Goal: Task Accomplishment & Management: Manage account settings

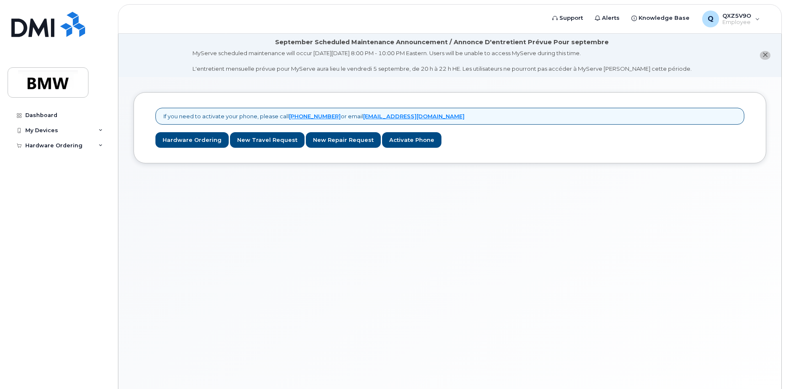
scroll to position [48, 0]
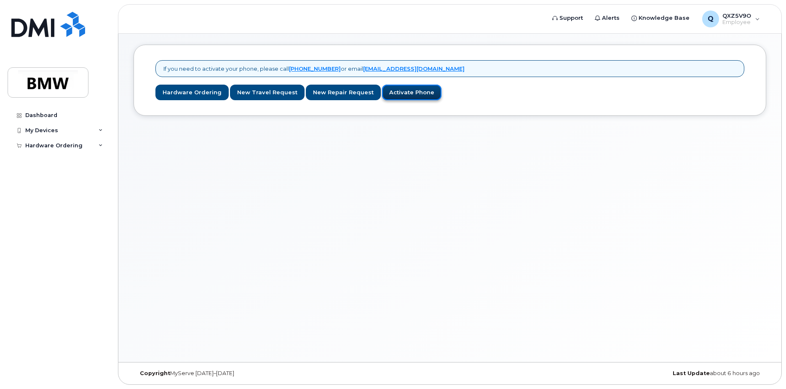
click at [418, 91] on link "Activate Phone" at bounding box center [411, 93] width 59 height 16
click at [400, 98] on link "Activate Phone" at bounding box center [411, 93] width 59 height 16
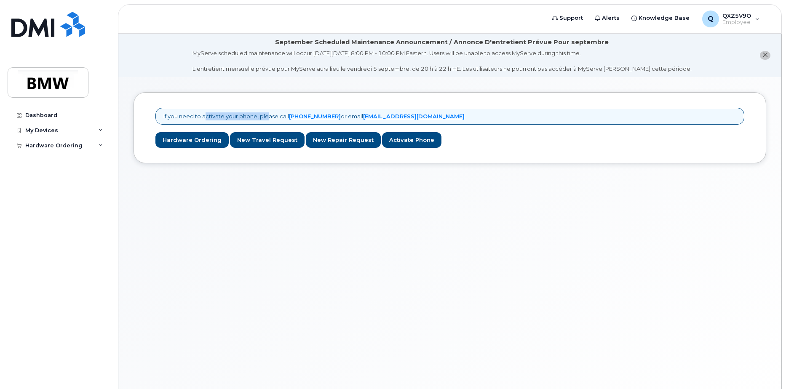
drag, startPoint x: 202, startPoint y: 115, endPoint x: 266, endPoint y: 119, distance: 63.8
click at [266, 119] on p "If you need to activate your phone, please call 1-877-689-8289 or email noreply…" at bounding box center [314, 117] width 301 height 8
click at [257, 228] on div "If you need to activate your phone, please call 1-877-689-8289 or email noreply…" at bounding box center [449, 243] width 663 height 333
click at [80, 131] on div "My Devices" at bounding box center [59, 130] width 102 height 15
click at [62, 149] on link "Add Device" at bounding box center [65, 146] width 87 height 16
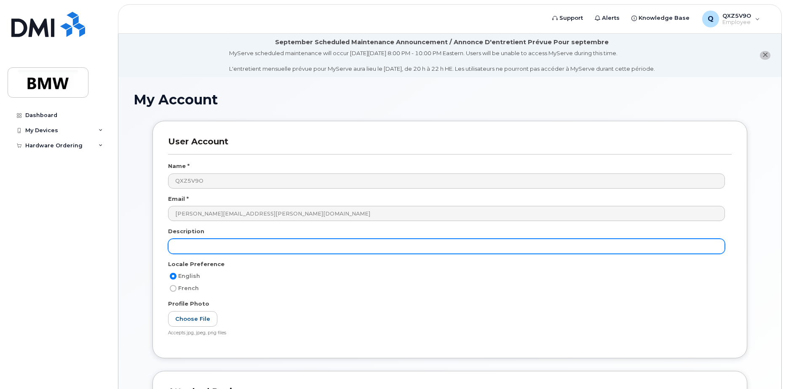
click at [281, 249] on input "text" at bounding box center [446, 246] width 557 height 15
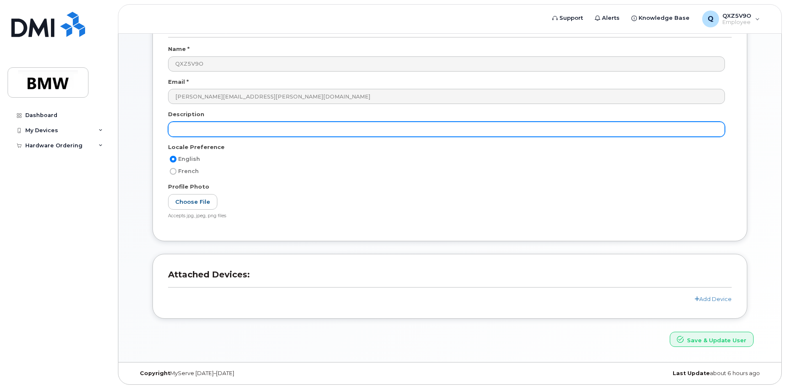
scroll to position [75, 0]
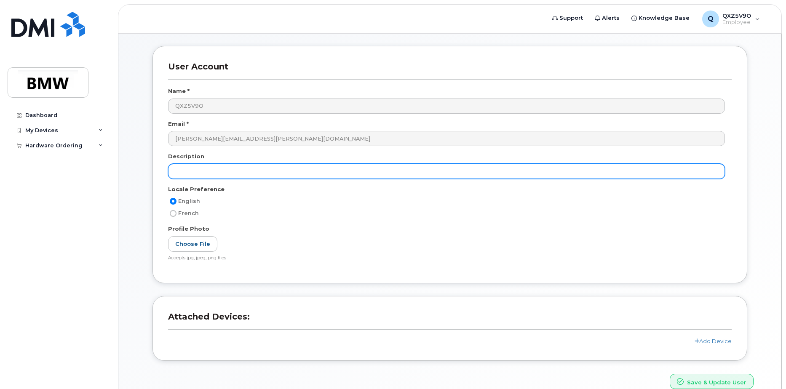
click at [306, 179] on input "text" at bounding box center [446, 171] width 557 height 15
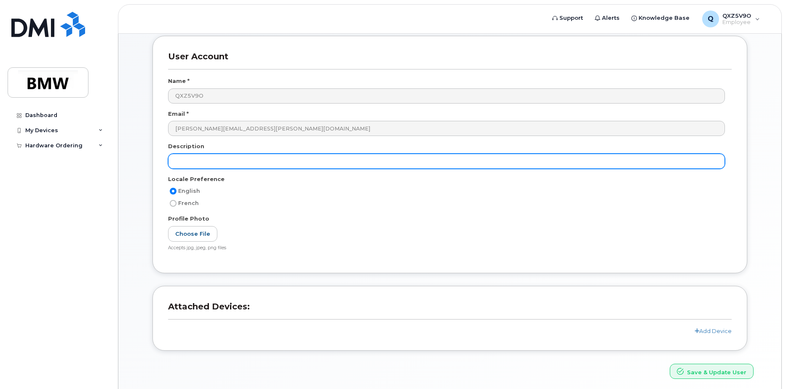
scroll to position [117, 0]
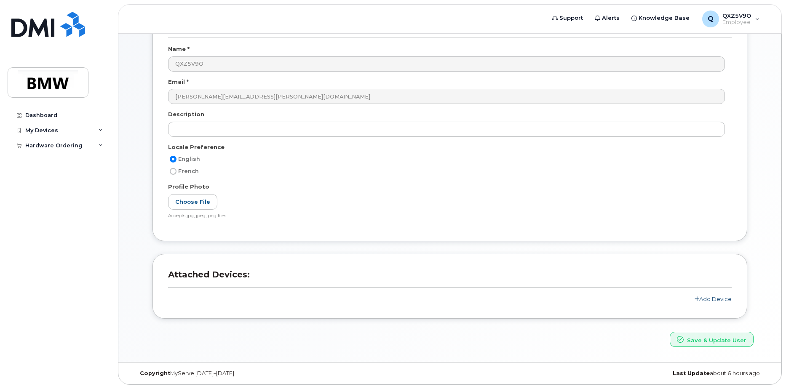
click at [719, 299] on link "Add Device" at bounding box center [713, 299] width 37 height 7
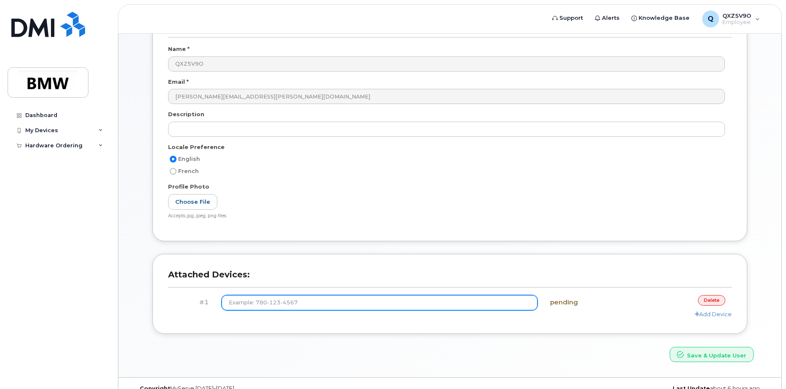
click at [347, 306] on input at bounding box center [380, 302] width 317 height 15
click at [440, 306] on input at bounding box center [380, 302] width 317 height 15
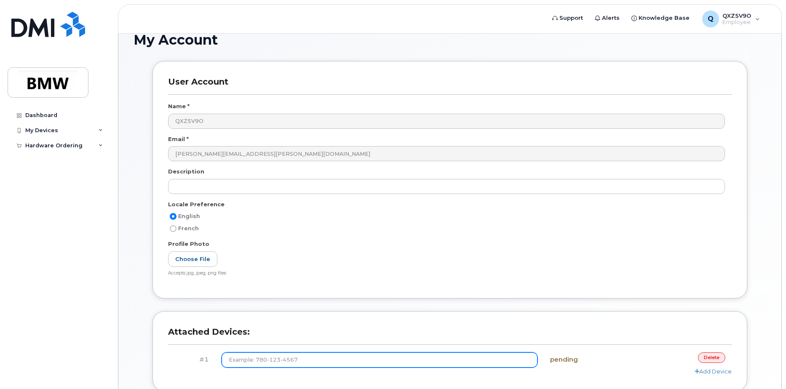
scroll to position [0, 0]
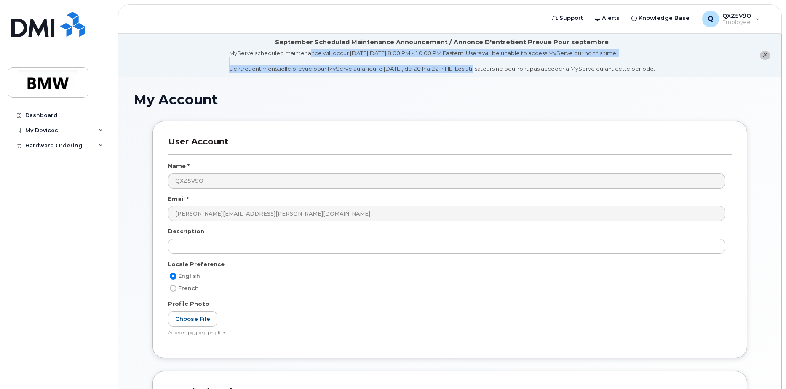
drag, startPoint x: 288, startPoint y: 52, endPoint x: 461, endPoint y: 74, distance: 174.6
click at [461, 74] on li "September Scheduled Maintenance Announcement / Annonce D'entretient Prévue Pour…" at bounding box center [449, 55] width 663 height 43
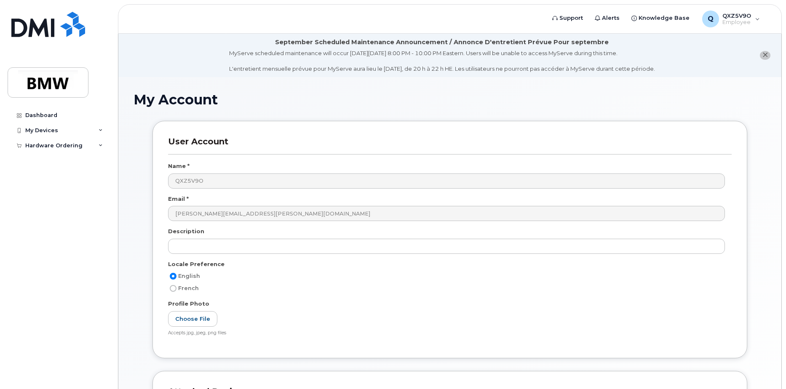
drag, startPoint x: 461, startPoint y: 74, endPoint x: 501, endPoint y: 118, distance: 59.1
click at [498, 116] on div "My Account" at bounding box center [450, 106] width 633 height 28
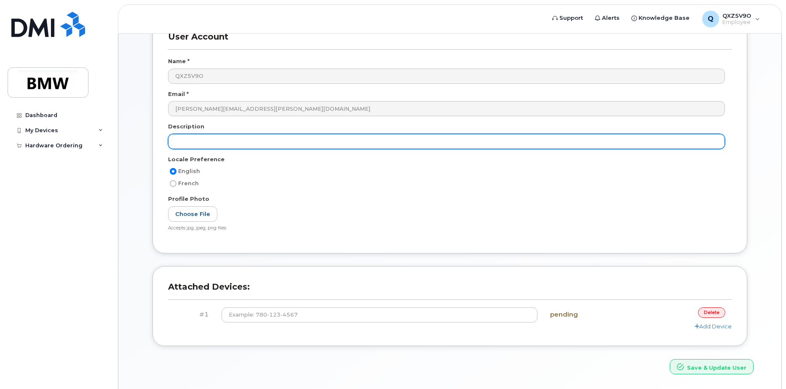
scroll to position [90, 0]
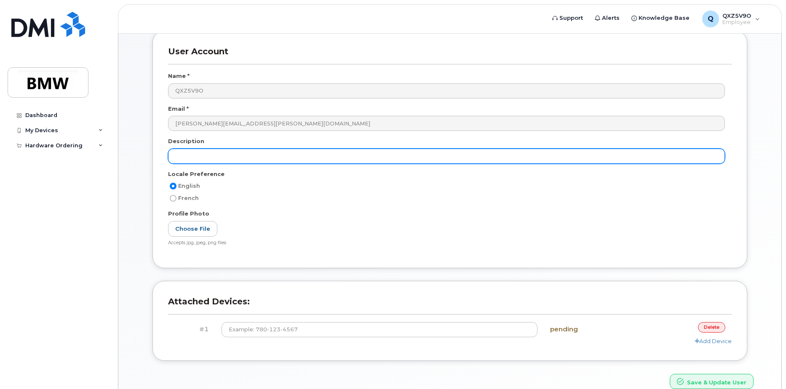
click at [270, 151] on input "text" at bounding box center [446, 156] width 557 height 15
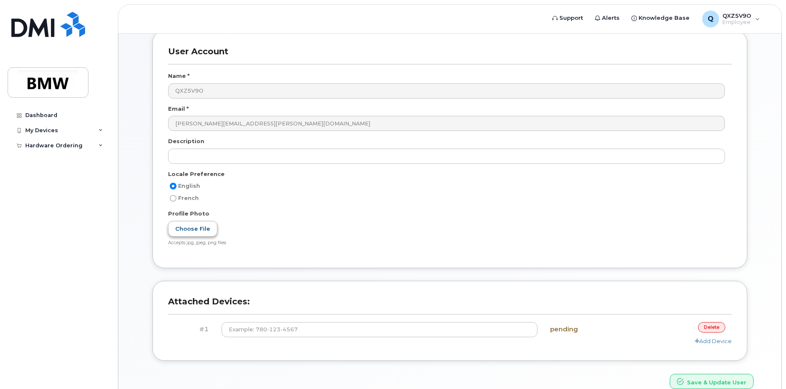
click at [195, 228] on label "Choose File" at bounding box center [192, 229] width 49 height 16
click at [0, 0] on input "Choose File" at bounding box center [0, 0] width 0 height 0
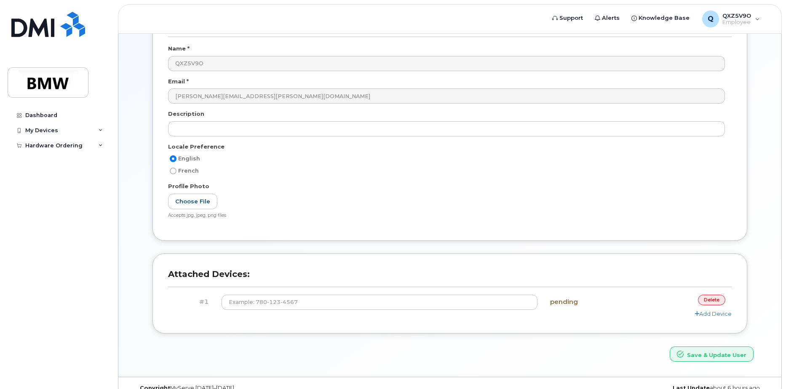
scroll to position [132, 0]
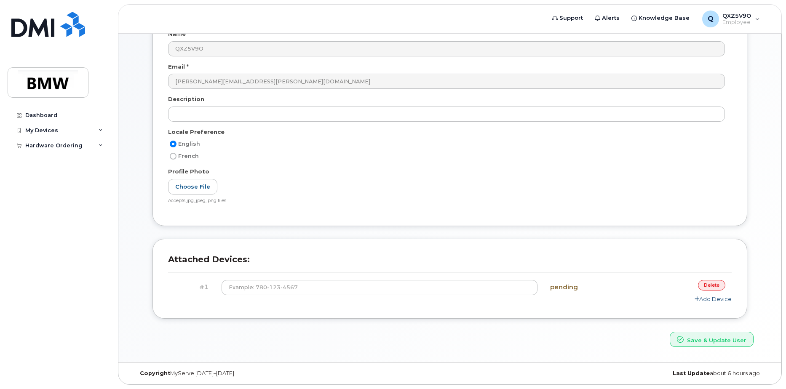
click at [724, 299] on link "Add Device" at bounding box center [713, 299] width 37 height 7
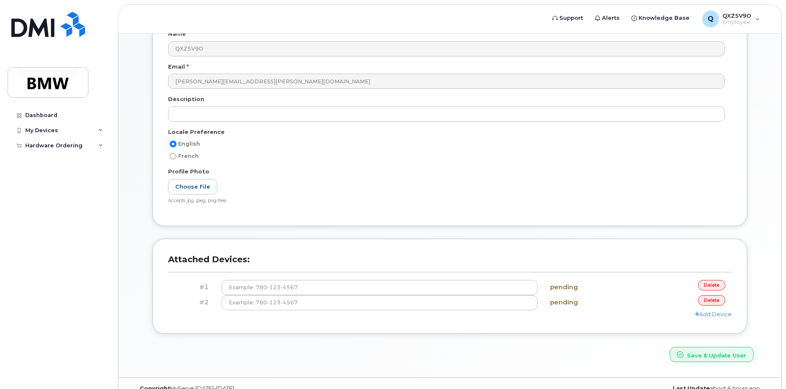
click at [716, 298] on link "delete" at bounding box center [711, 300] width 27 height 11
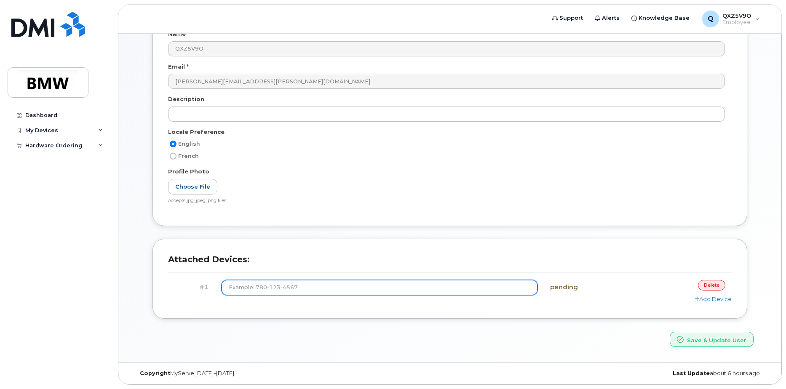
click at [397, 288] on input at bounding box center [380, 287] width 317 height 15
click at [299, 290] on input at bounding box center [380, 287] width 317 height 15
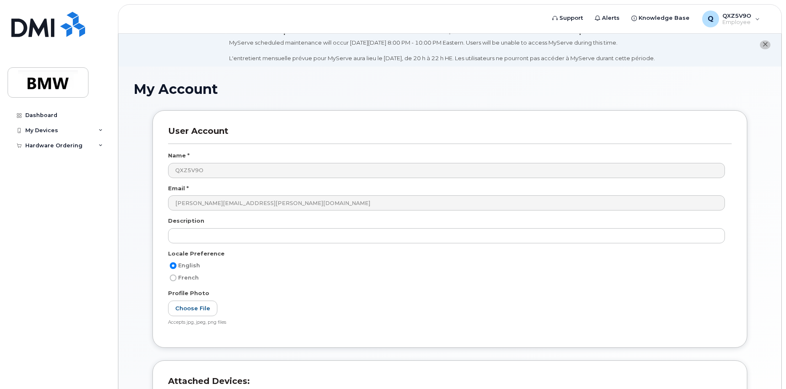
scroll to position [6, 0]
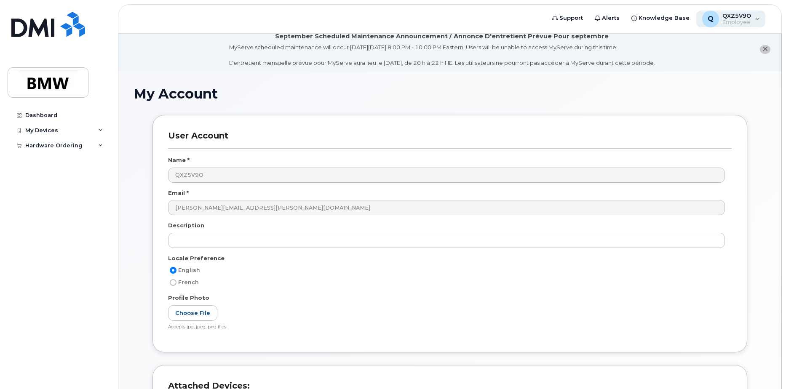
click at [761, 16] on div "Q QXZ5V9O Employee" at bounding box center [732, 19] width 70 height 17
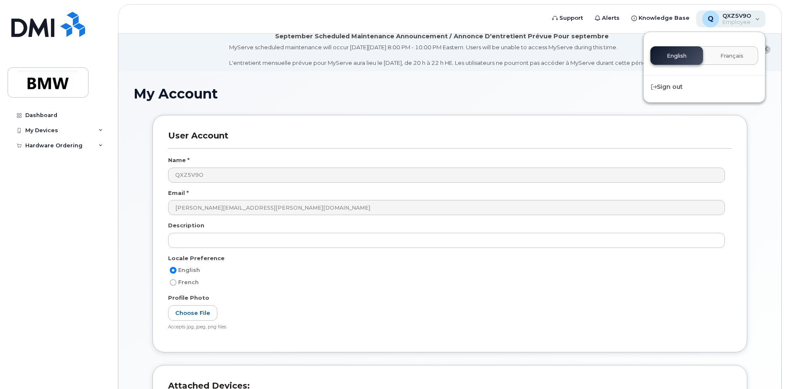
click at [749, 13] on span "QXZ5V9O" at bounding box center [737, 15] width 29 height 7
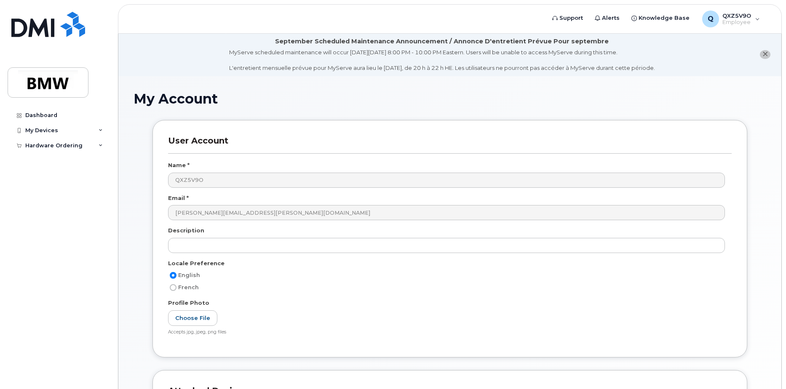
scroll to position [0, 0]
click at [766, 54] on icon "close notification" at bounding box center [765, 54] width 5 height 5
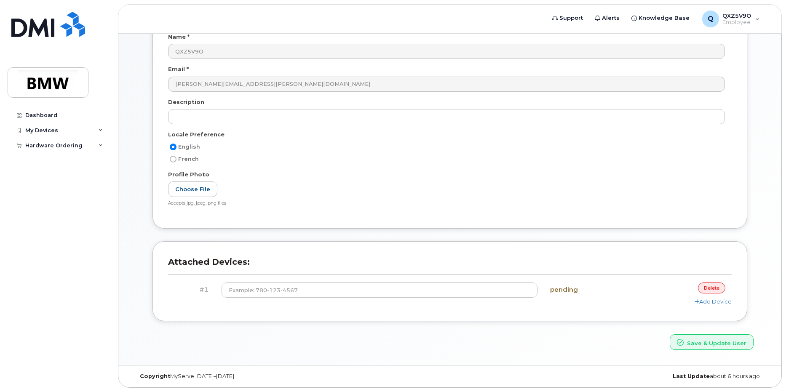
scroll to position [89, 0]
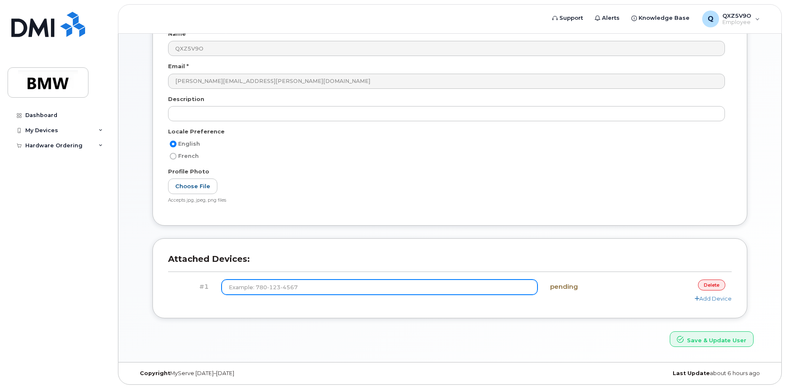
click at [436, 286] on input at bounding box center [380, 287] width 317 height 15
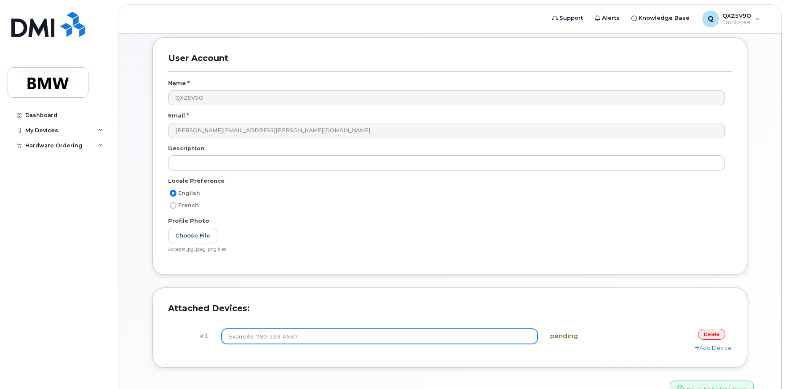
scroll to position [0, 0]
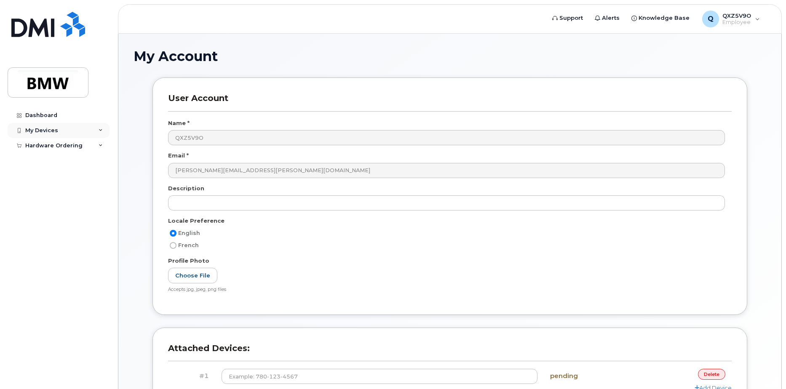
click at [93, 129] on div "My Devices" at bounding box center [59, 130] width 102 height 15
click at [94, 133] on div "My Devices" at bounding box center [59, 130] width 102 height 15
click at [98, 133] on div "My Devices" at bounding box center [59, 130] width 102 height 15
click at [85, 147] on link "Add Device" at bounding box center [65, 146] width 87 height 16
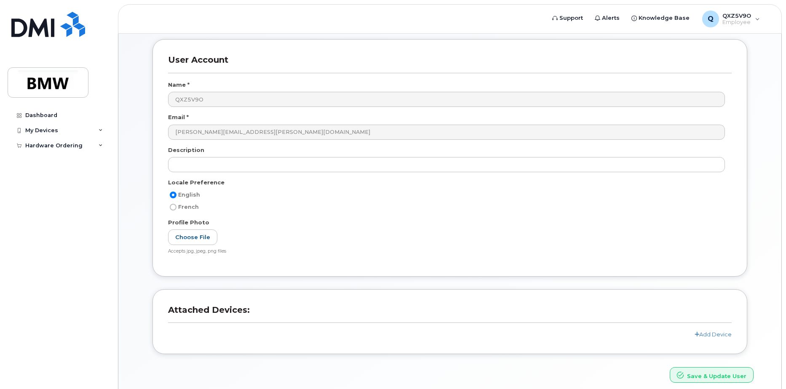
scroll to position [74, 0]
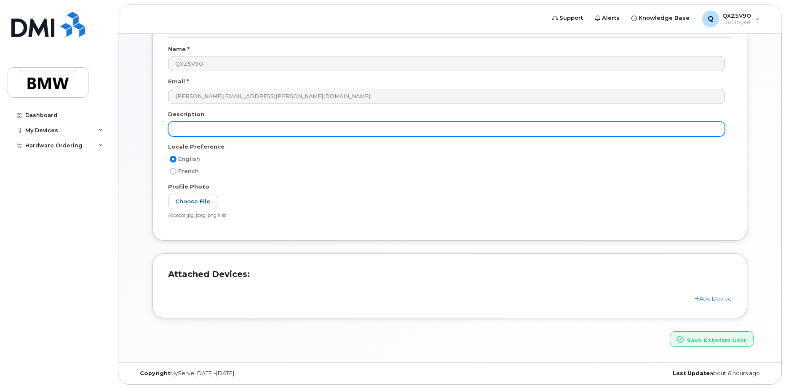
click at [196, 128] on input "text" at bounding box center [446, 128] width 557 height 15
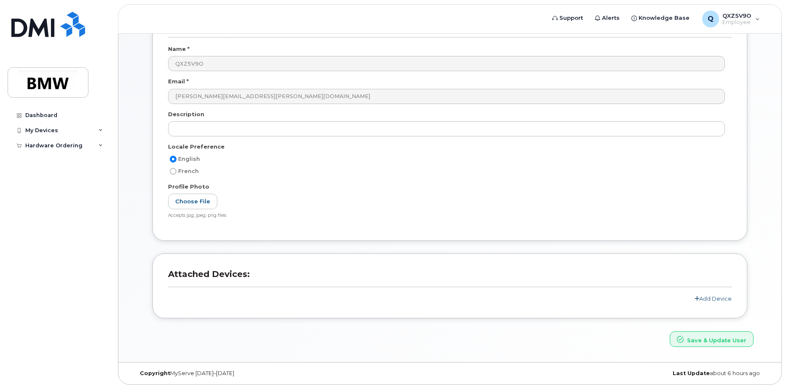
click at [712, 299] on link "Add Device" at bounding box center [713, 298] width 37 height 7
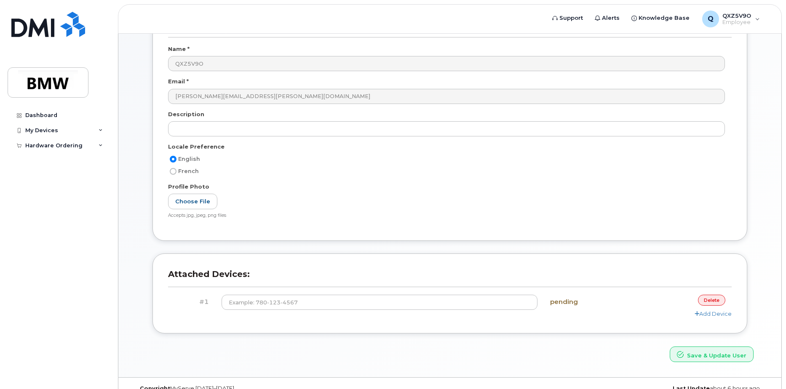
click at [413, 294] on header "Attached Devices:" at bounding box center [450, 282] width 564 height 26
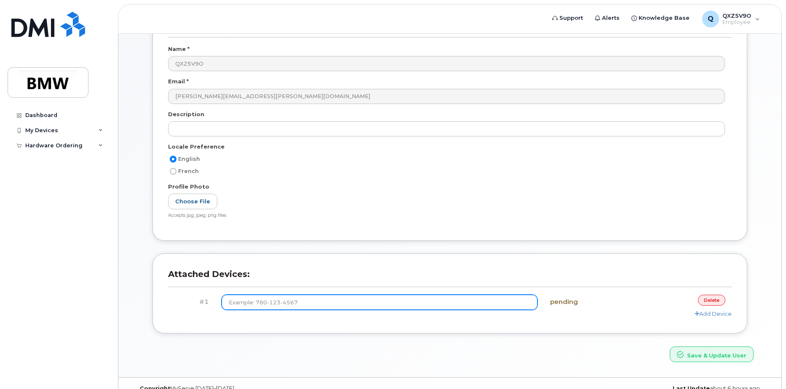
click at [409, 303] on input at bounding box center [380, 302] width 317 height 15
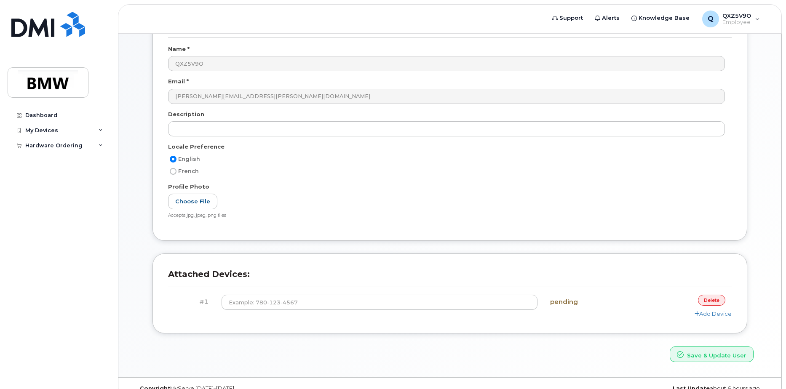
click at [564, 310] on div "Add Device" at bounding box center [450, 314] width 564 height 8
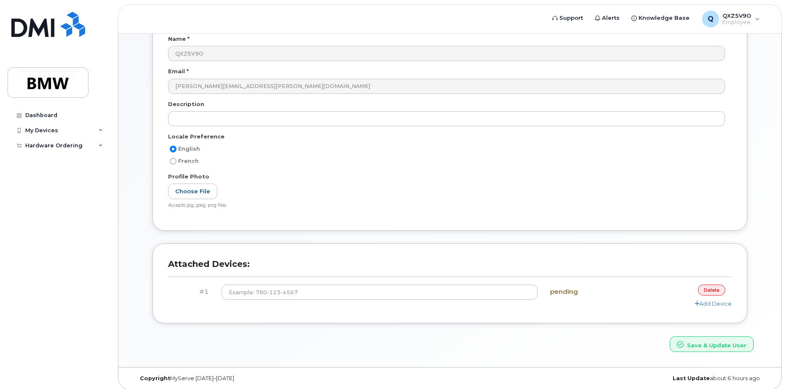
scroll to position [89, 0]
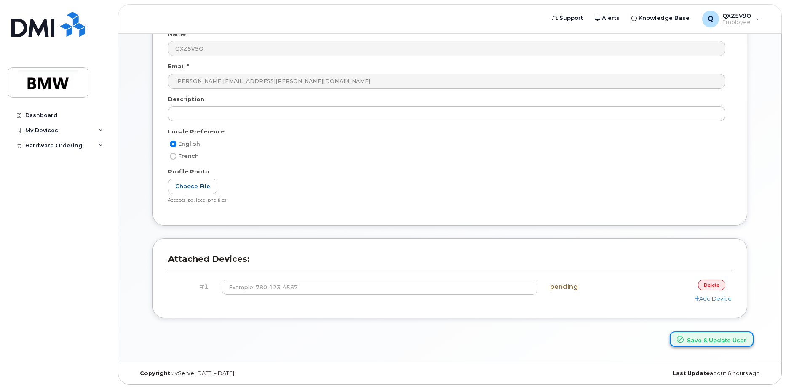
click at [704, 338] on button "Save & Update User" at bounding box center [712, 340] width 84 height 16
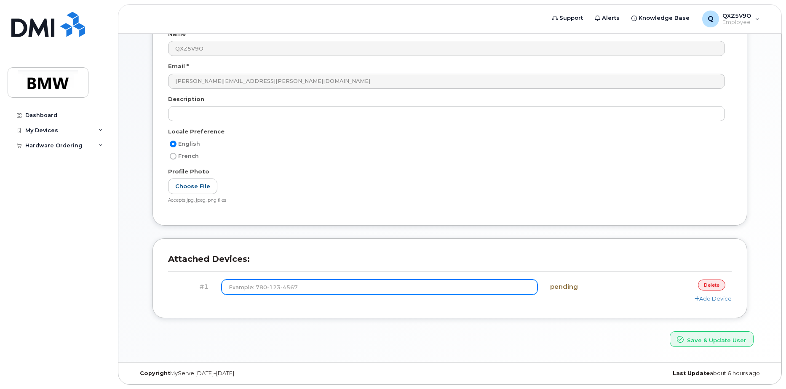
click at [354, 284] on input at bounding box center [380, 287] width 317 height 15
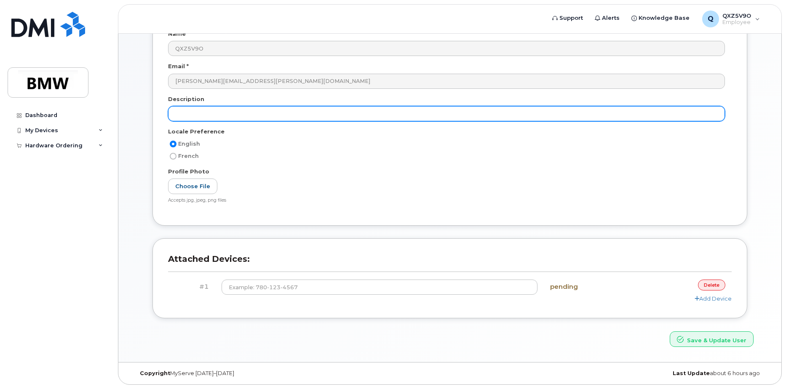
click at [412, 115] on input "text" at bounding box center [446, 113] width 557 height 15
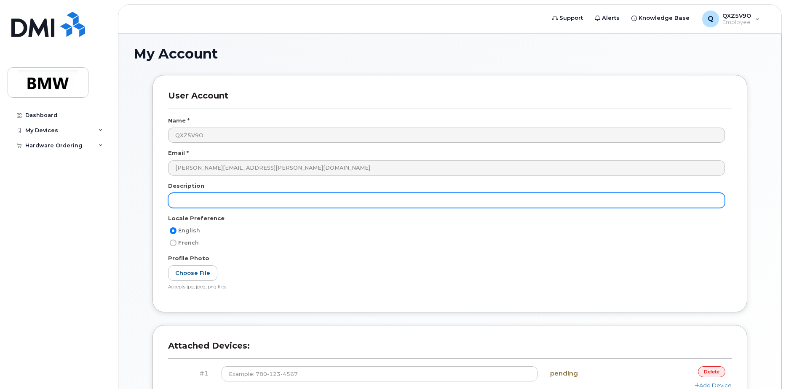
scroll to position [0, 0]
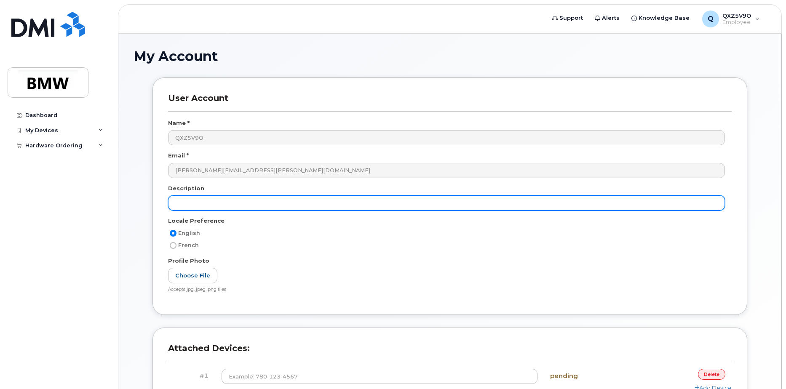
click at [302, 201] on input "text" at bounding box center [446, 203] width 557 height 15
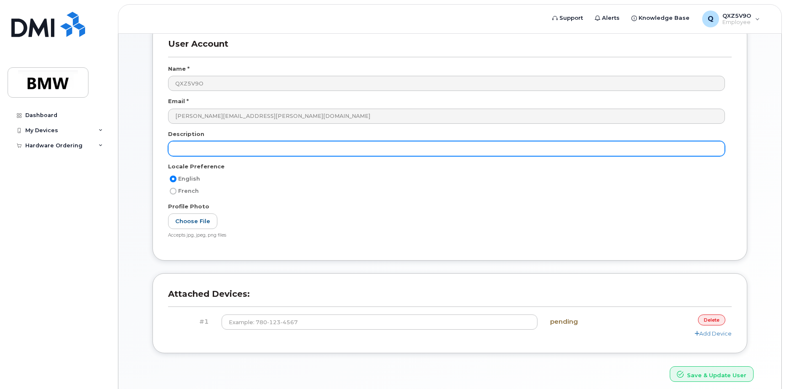
scroll to position [89, 0]
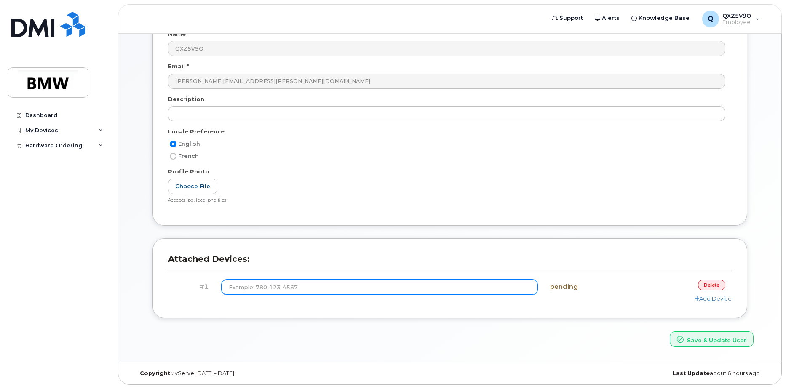
click at [320, 280] on input at bounding box center [380, 287] width 317 height 15
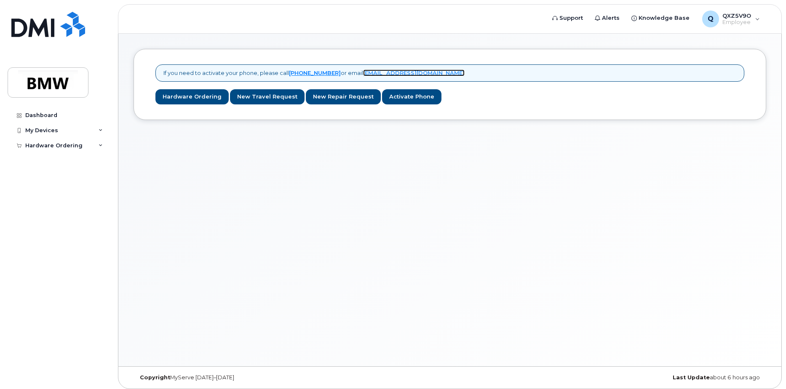
click at [378, 74] on link "noreply@dminc.com" at bounding box center [414, 73] width 102 height 7
click at [65, 133] on div "My Devices" at bounding box center [59, 130] width 102 height 15
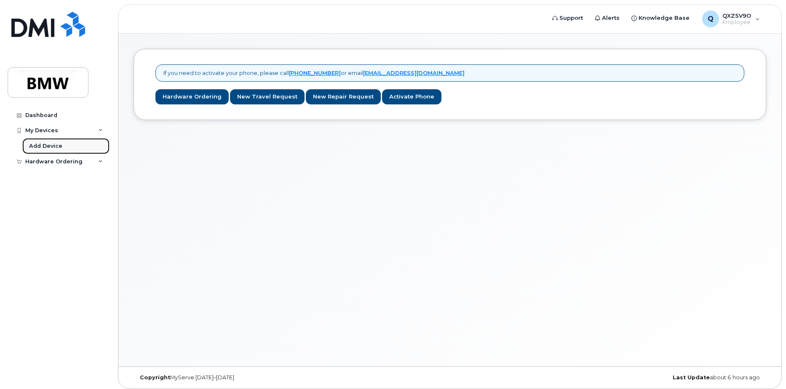
click at [59, 147] on div "Add Device" at bounding box center [45, 146] width 33 height 8
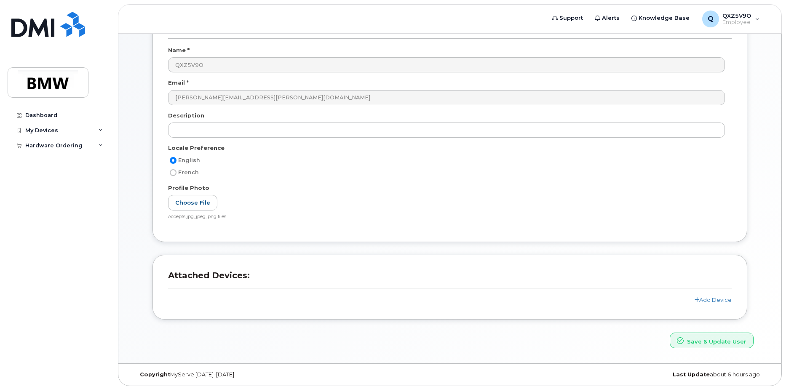
scroll to position [74, 0]
click at [714, 337] on button "Save & Update User" at bounding box center [712, 340] width 84 height 16
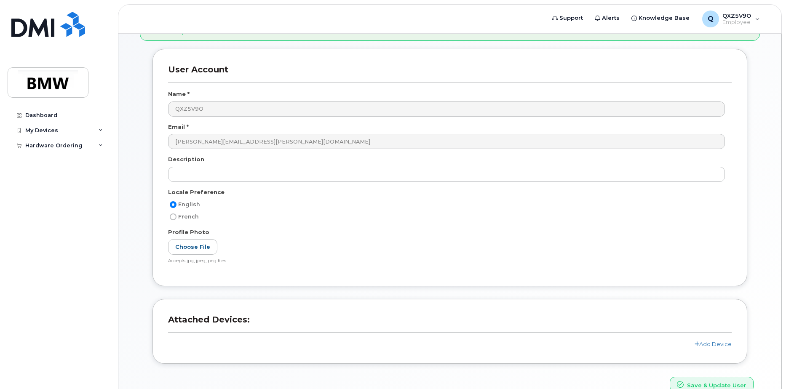
scroll to position [110, 0]
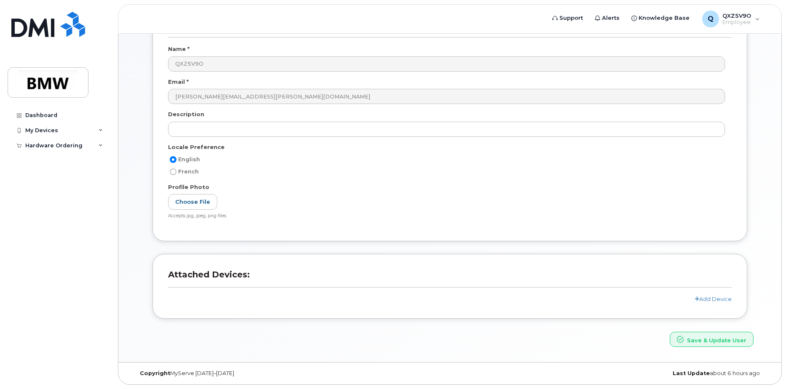
click at [708, 303] on div "Add Device" at bounding box center [450, 299] width 564 height 8
click at [710, 298] on link "Add Device" at bounding box center [713, 299] width 37 height 7
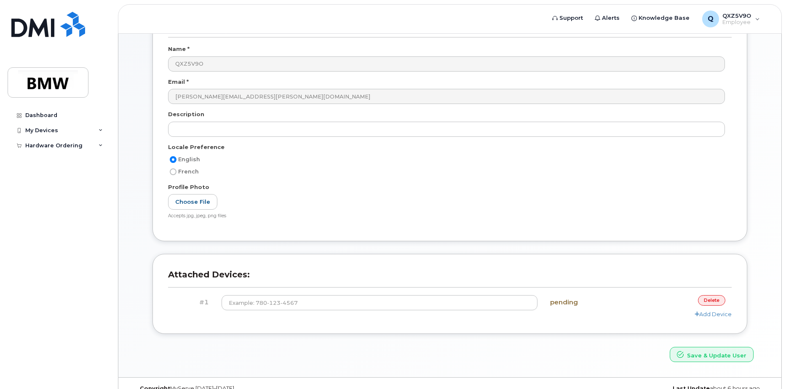
click at [571, 306] on div "pending" at bounding box center [591, 302] width 94 height 15
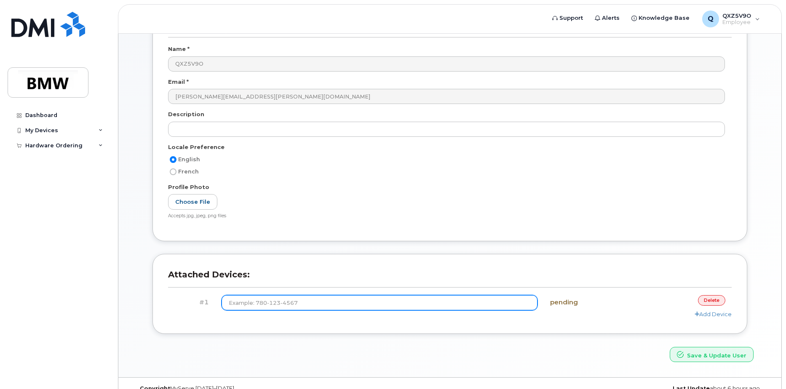
click at [464, 295] on input at bounding box center [380, 302] width 317 height 15
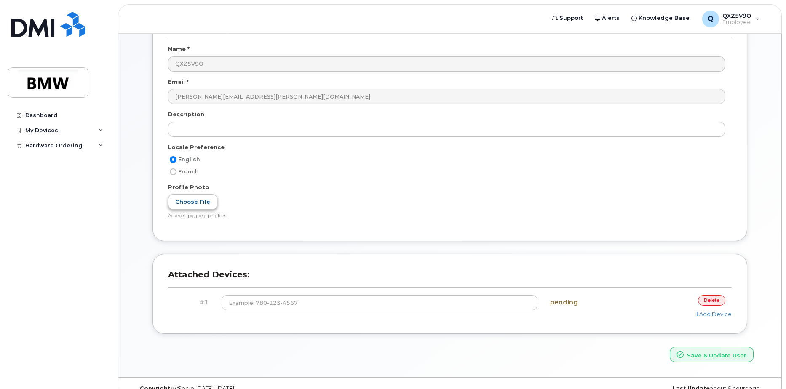
click at [202, 203] on label "Choose File" at bounding box center [192, 202] width 49 height 16
click at [0, 0] on input "Choose File" at bounding box center [0, 0] width 0 height 0
click at [99, 133] on div "My Devices" at bounding box center [59, 130] width 102 height 15
click at [96, 145] on div "Hardware Ordering" at bounding box center [59, 145] width 102 height 15
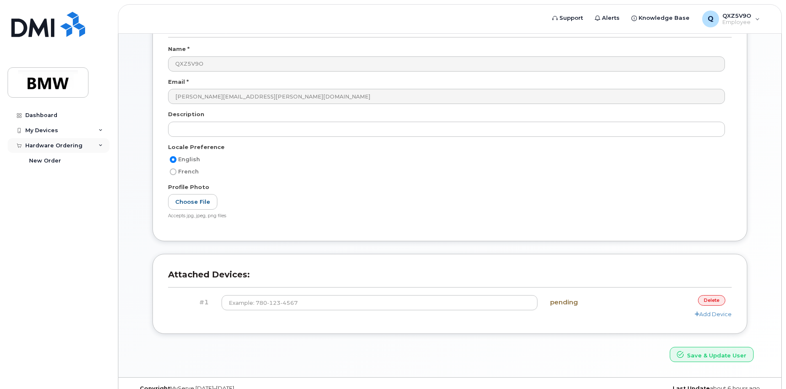
click at [96, 145] on div "Hardware Ordering" at bounding box center [59, 145] width 102 height 15
click at [100, 133] on div "My Devices" at bounding box center [59, 130] width 102 height 15
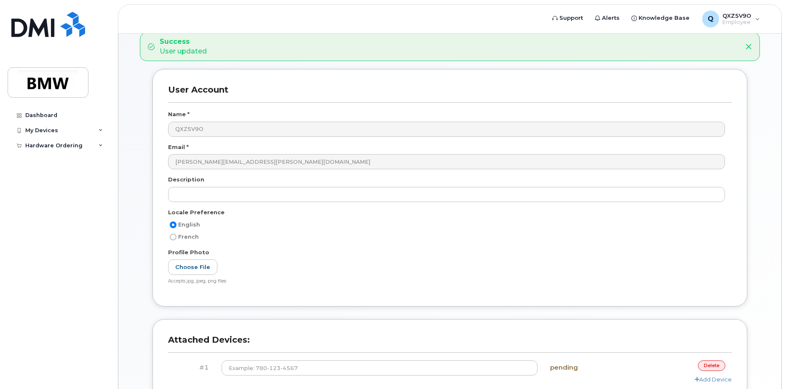
scroll to position [0, 0]
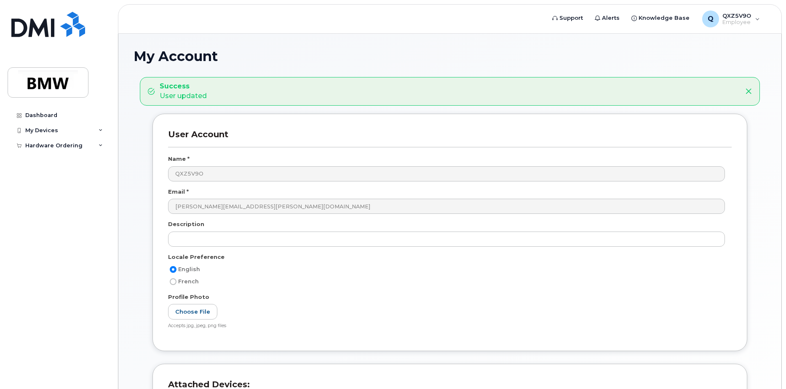
click at [748, 89] on icon at bounding box center [749, 91] width 7 height 7
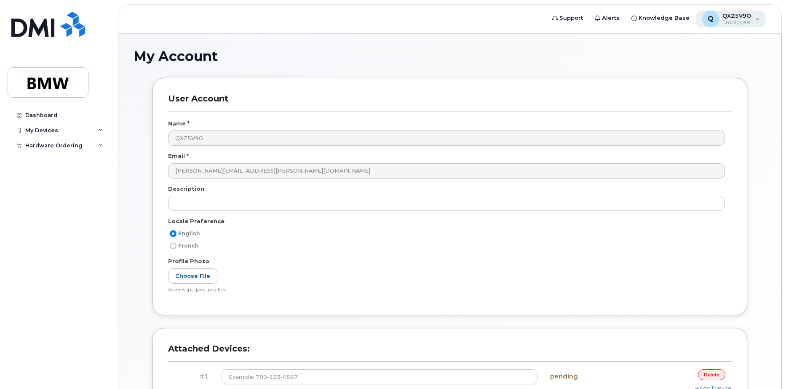
click at [763, 21] on div "Q QXZ5V9O Employee" at bounding box center [732, 19] width 70 height 17
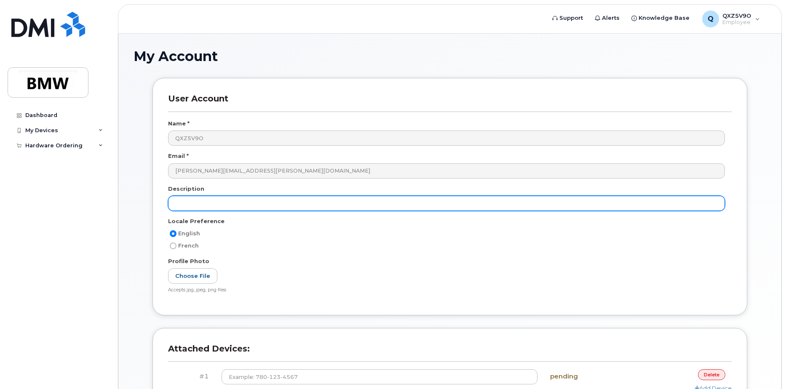
click at [267, 204] on input "text" at bounding box center [446, 203] width 557 height 15
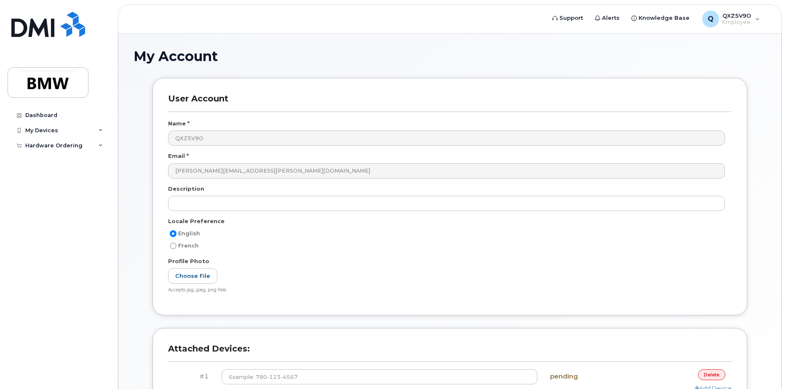
click at [185, 241] on label "French" at bounding box center [183, 246] width 31 height 10
click at [177, 243] on input "French" at bounding box center [173, 246] width 7 height 7
radio input "true"
click at [180, 236] on span "English" at bounding box center [189, 234] width 22 height 6
click at [177, 236] on input "English" at bounding box center [173, 234] width 7 height 7
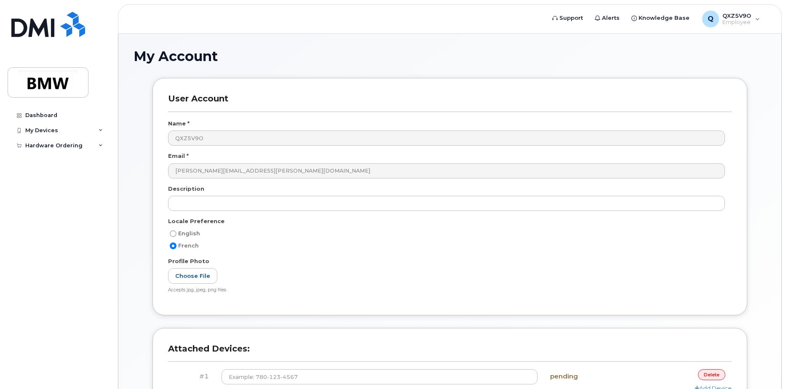
radio input "true"
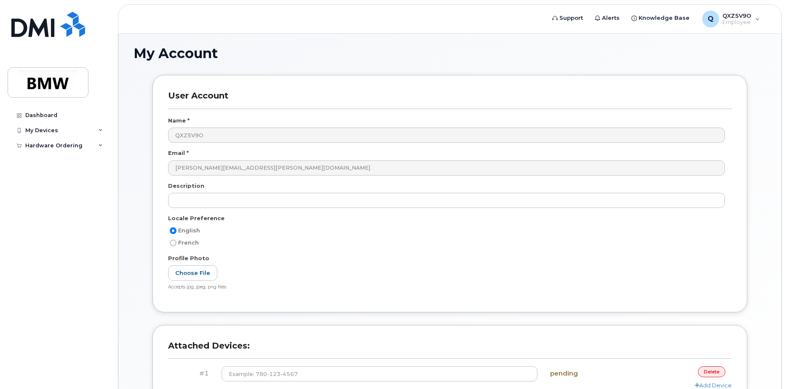
scroll to position [90, 0]
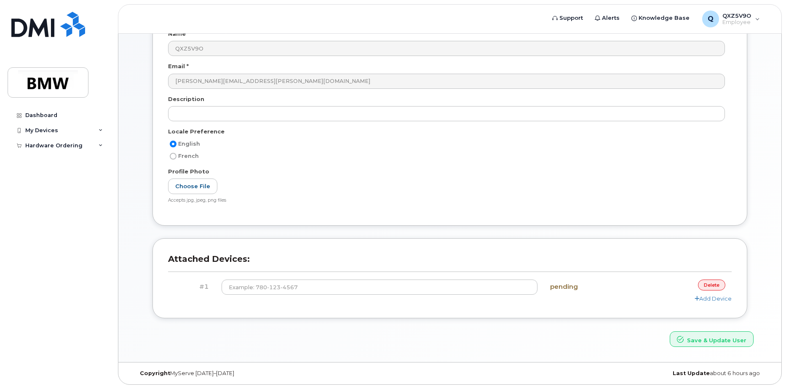
click at [318, 266] on h3 "Attached Devices:" at bounding box center [450, 263] width 564 height 18
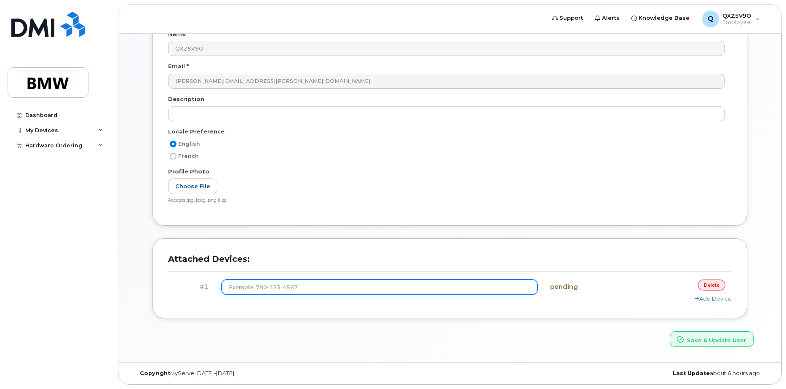
click at [321, 280] on input at bounding box center [380, 287] width 317 height 15
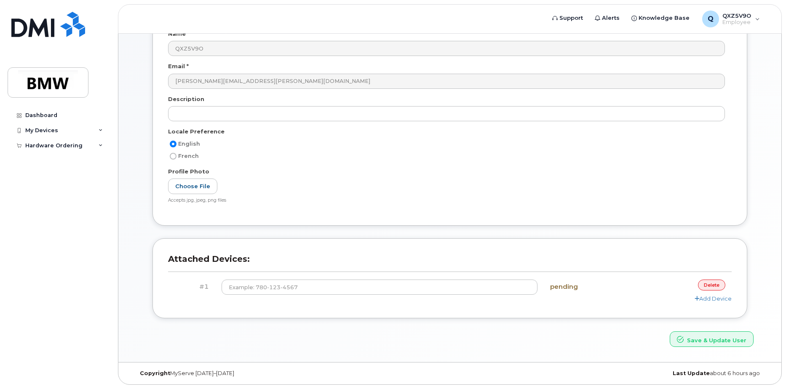
click at [711, 288] on link "delete" at bounding box center [711, 285] width 27 height 11
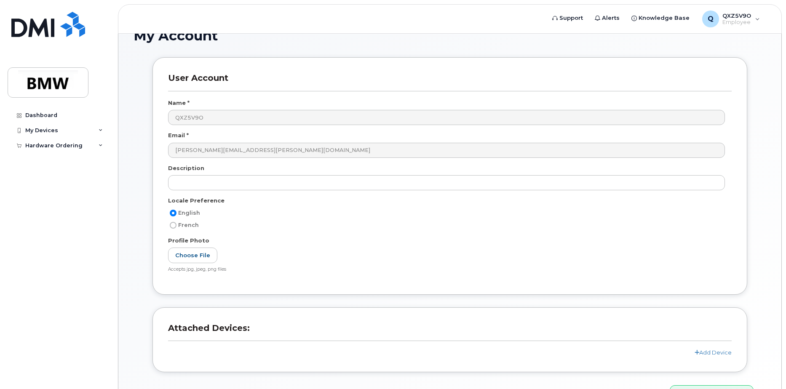
scroll to position [0, 0]
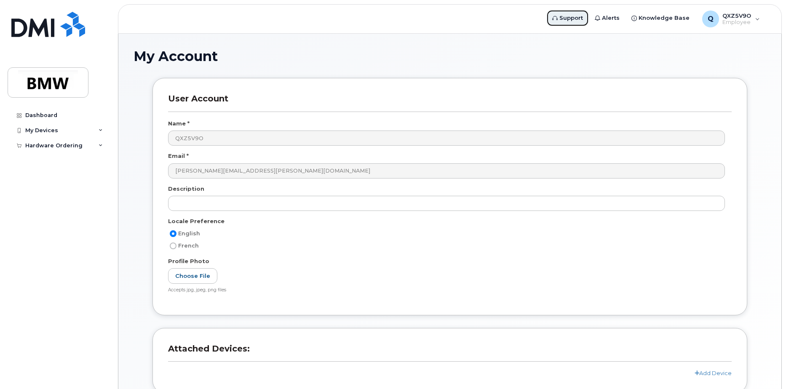
click at [583, 14] on span "Support" at bounding box center [572, 18] width 24 height 8
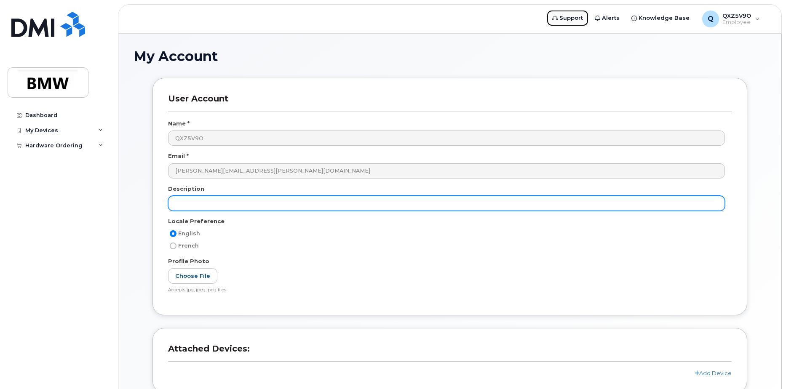
scroll to position [75, 0]
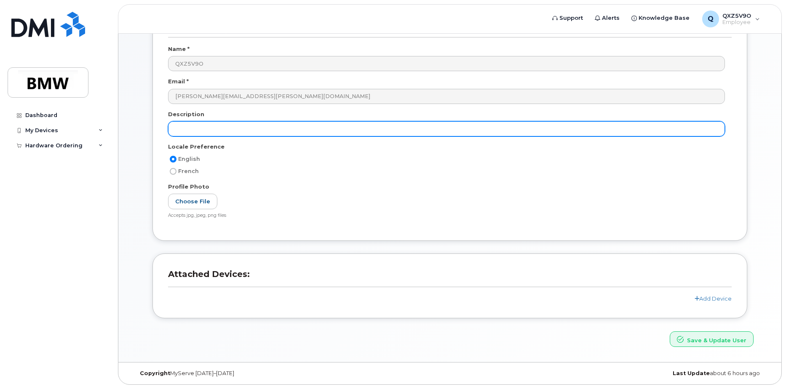
click at [220, 128] on input "text" at bounding box center [446, 128] width 557 height 15
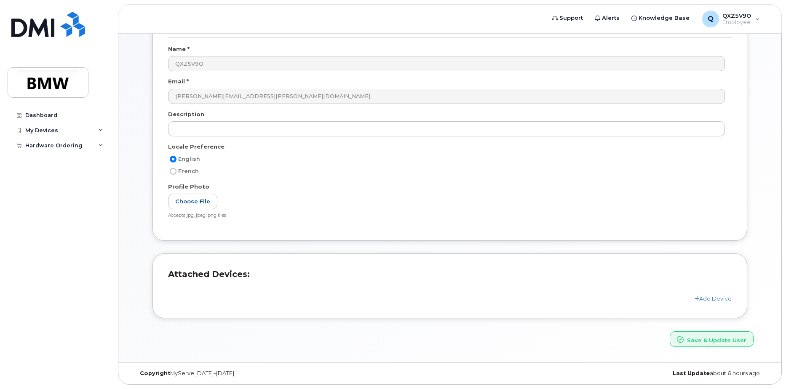
click at [206, 116] on div "Description" at bounding box center [450, 115] width 564 height 11
click at [205, 114] on div "Description" at bounding box center [450, 115] width 564 height 11
click at [181, 114] on label "Description" at bounding box center [186, 114] width 36 height 8
click at [716, 298] on link "Add Device" at bounding box center [713, 298] width 37 height 7
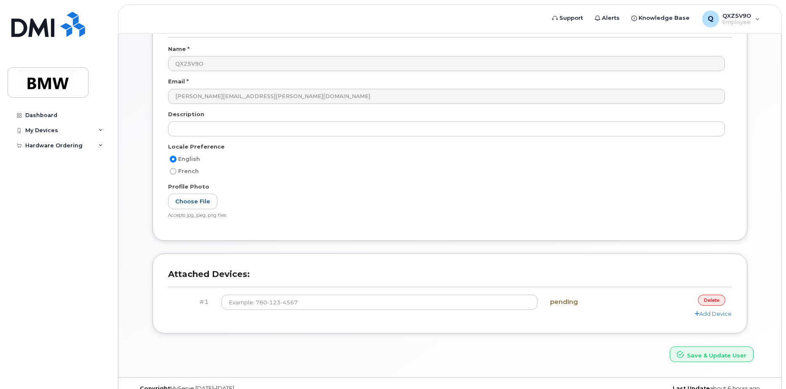
click at [569, 306] on div "pending" at bounding box center [591, 302] width 94 height 15
click at [206, 304] on h4 "#1" at bounding box center [191, 302] width 35 height 7
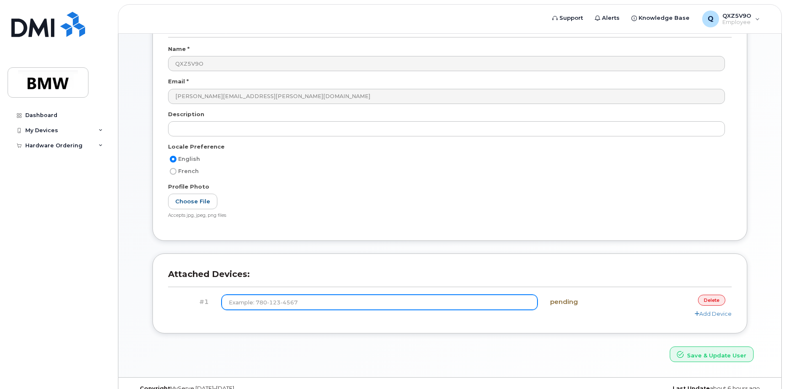
click at [259, 301] on input at bounding box center [380, 302] width 317 height 15
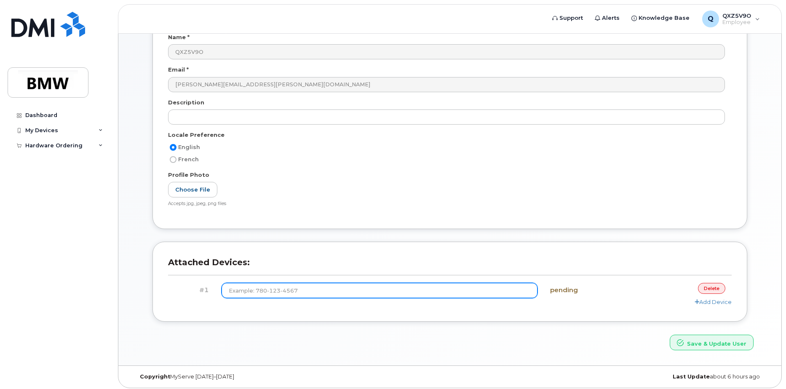
scroll to position [90, 0]
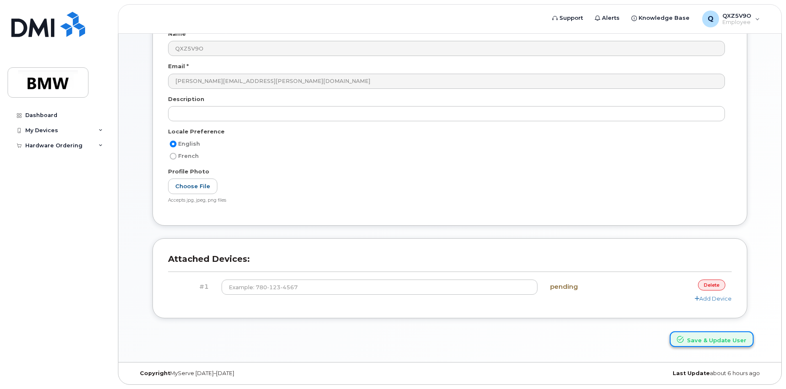
click at [706, 343] on button "Save & Update User" at bounding box center [712, 340] width 84 height 16
click at [369, 310] on div "Attached Devices: #1 pending delete Add Device" at bounding box center [450, 279] width 595 height 80
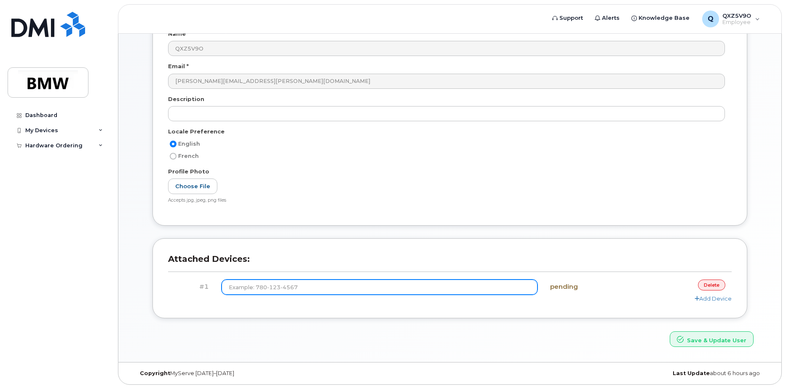
click at [273, 294] on input at bounding box center [380, 287] width 317 height 15
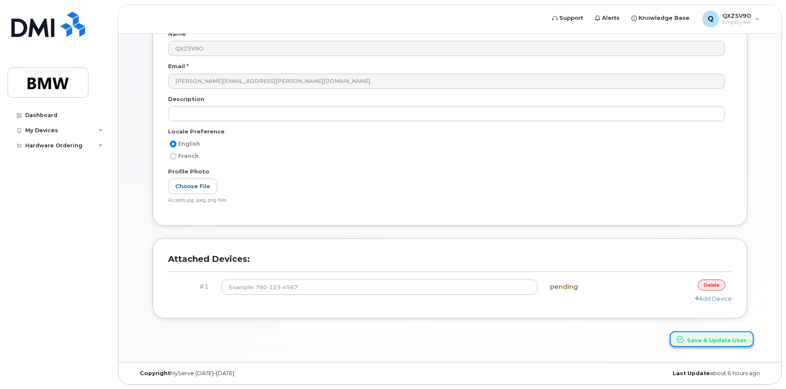
click at [703, 346] on button "Save & Update User" at bounding box center [712, 340] width 84 height 16
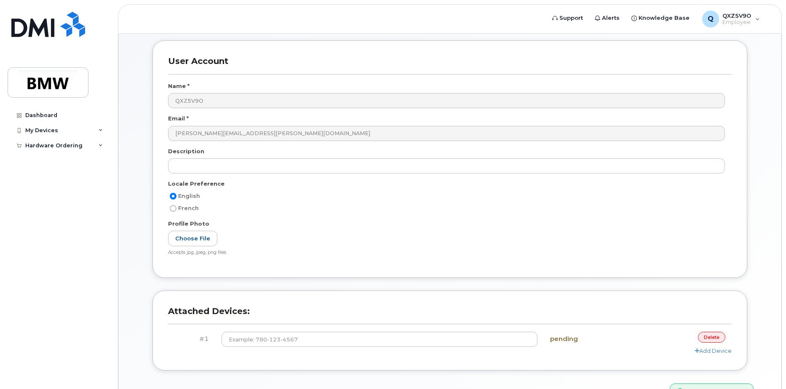
scroll to position [0, 0]
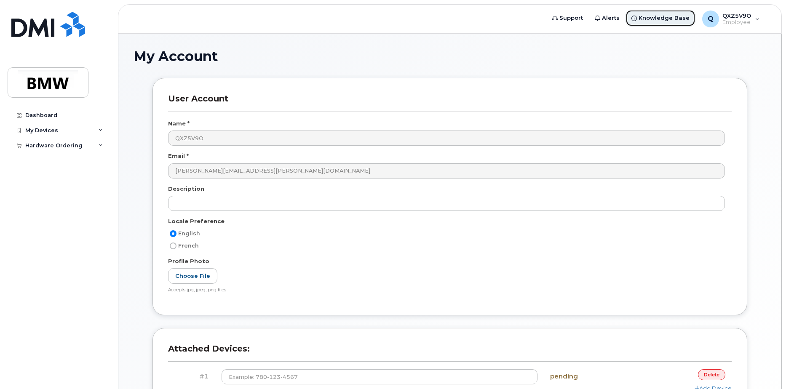
click at [651, 21] on span "Knowledge Base" at bounding box center [664, 18] width 51 height 8
click at [578, 19] on span "Support" at bounding box center [572, 18] width 24 height 8
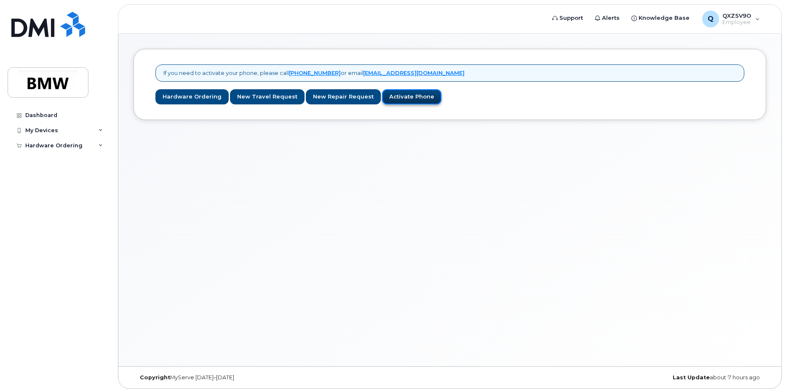
click at [418, 102] on link "Activate Phone" at bounding box center [411, 97] width 59 height 16
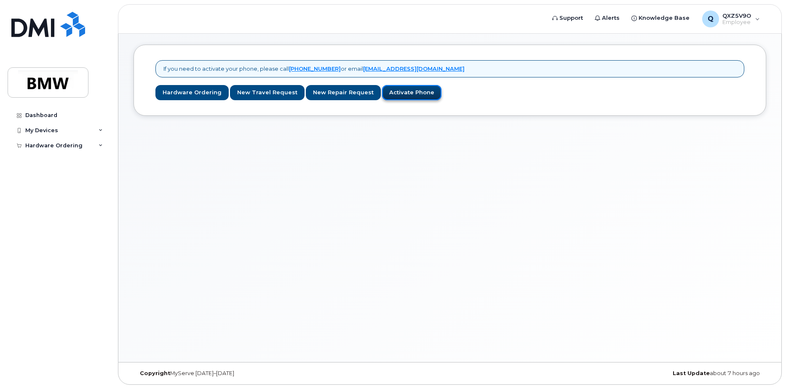
click at [410, 97] on link "Activate Phone" at bounding box center [411, 93] width 59 height 16
click at [397, 96] on link "Activate Phone" at bounding box center [411, 93] width 59 height 16
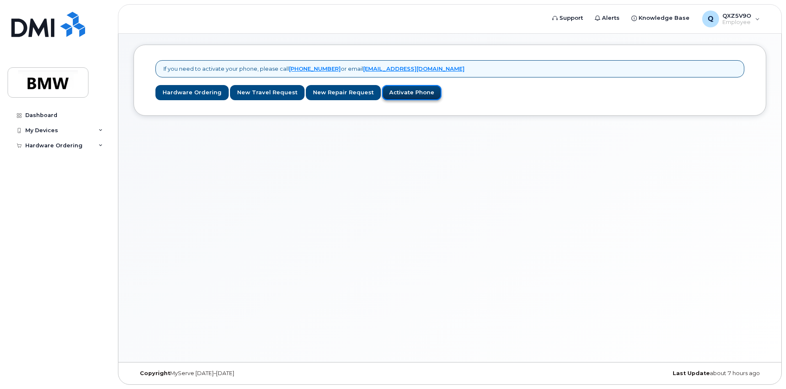
click at [397, 96] on link "Activate Phone" at bounding box center [411, 93] width 59 height 16
click at [375, 69] on link "noreply@dminc.com" at bounding box center [414, 68] width 102 height 7
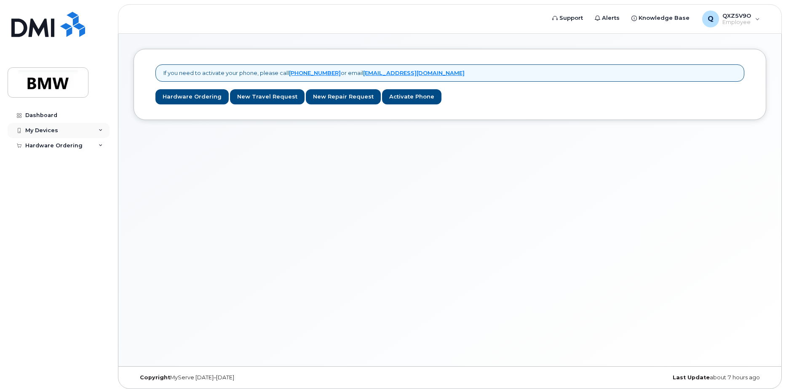
click at [103, 129] on div "My Devices" at bounding box center [59, 130] width 102 height 15
click at [94, 145] on link "Add Device" at bounding box center [65, 146] width 87 height 16
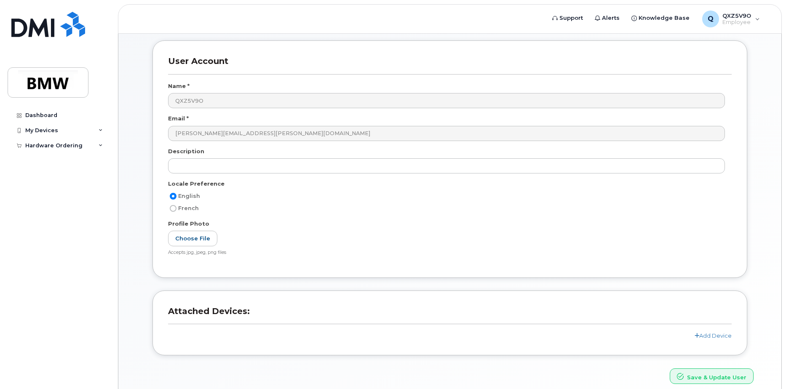
scroll to position [74, 0]
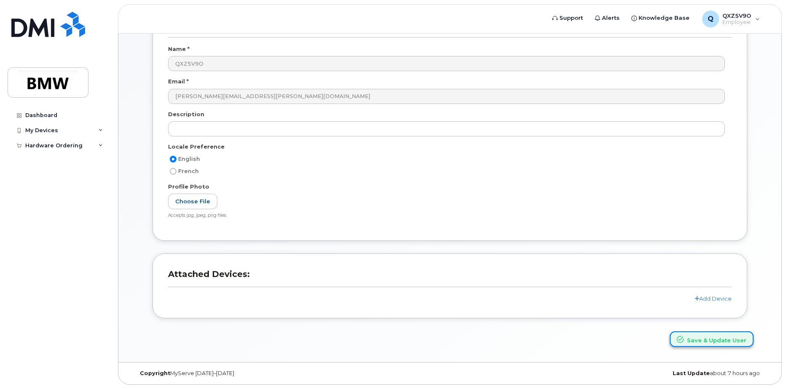
click at [734, 345] on button "Save & Update User" at bounding box center [712, 340] width 84 height 16
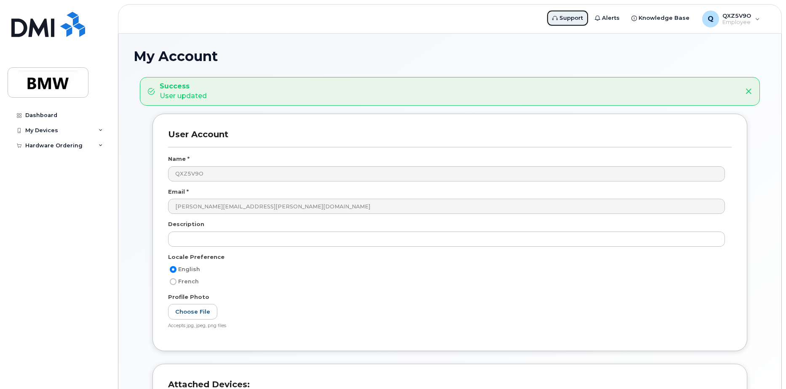
click at [574, 21] on span "Support" at bounding box center [572, 18] width 24 height 8
